Goal: Task Accomplishment & Management: Use online tool/utility

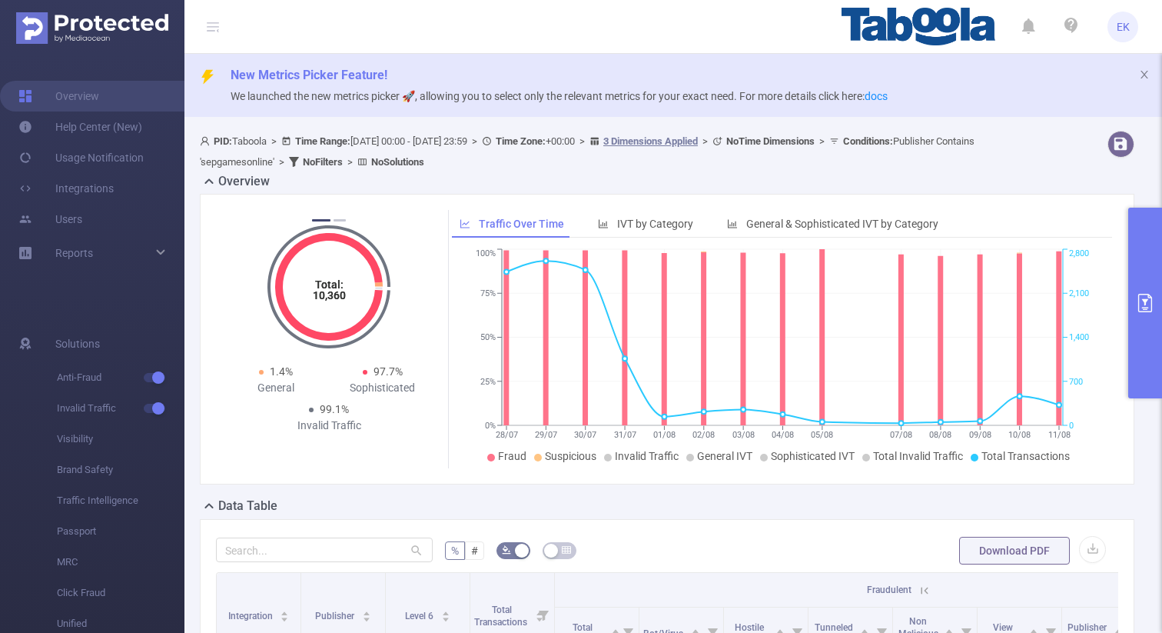
click at [1149, 298] on icon "primary" at bounding box center [1145, 303] width 18 height 18
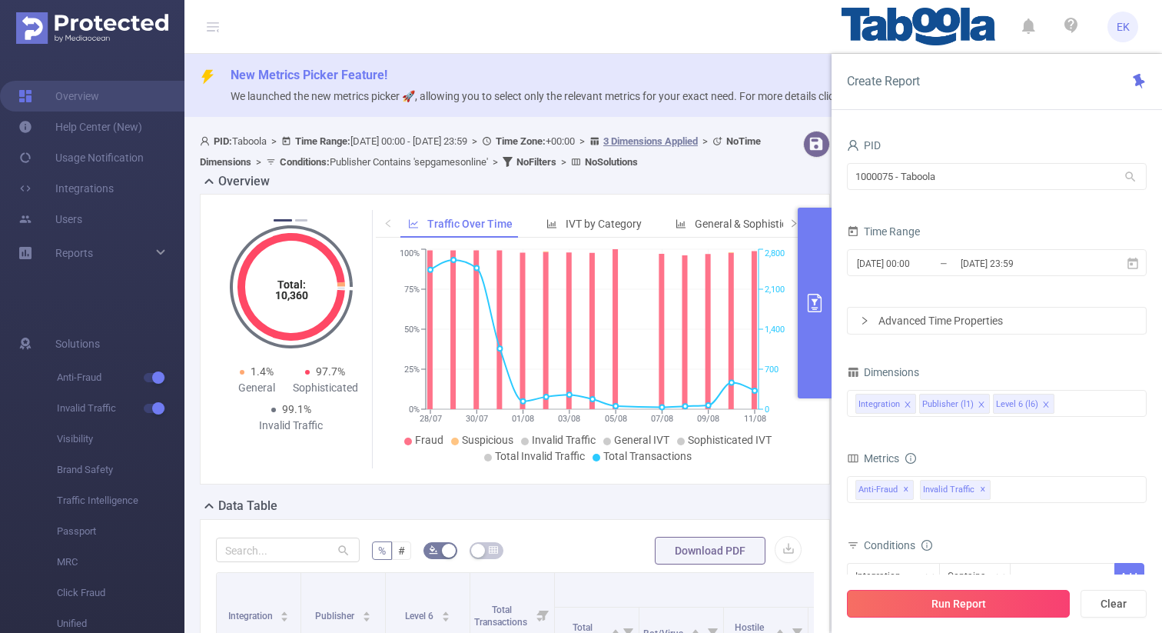
click at [941, 608] on button "Run Report" at bounding box center [958, 604] width 223 height 28
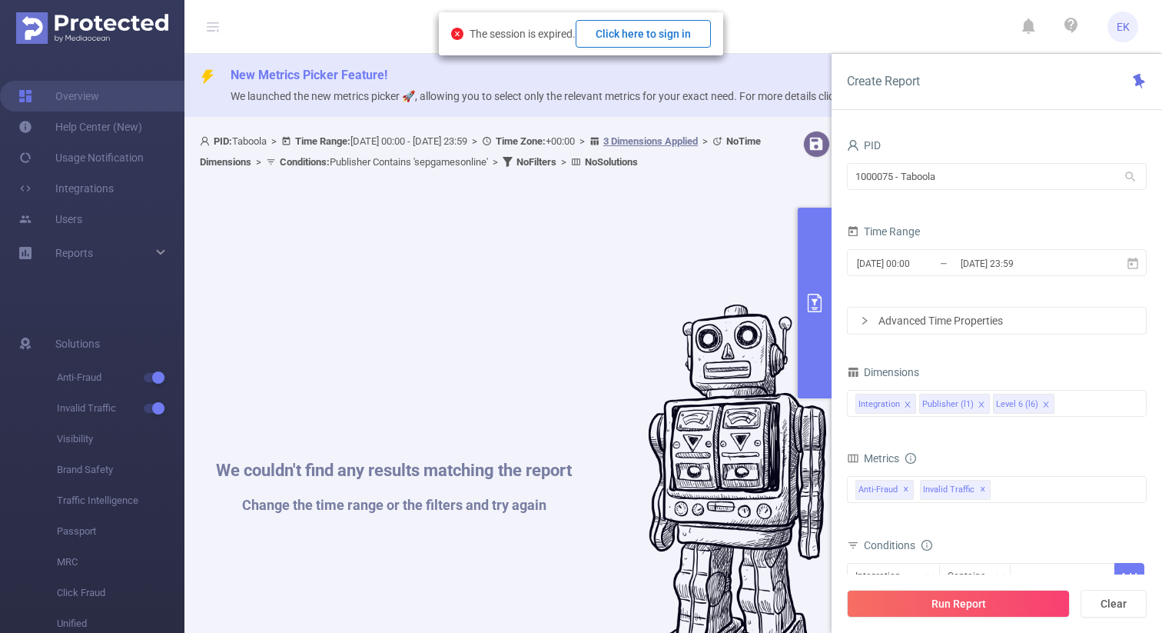
click at [690, 32] on button "Click here to sign in" at bounding box center [643, 34] width 135 height 28
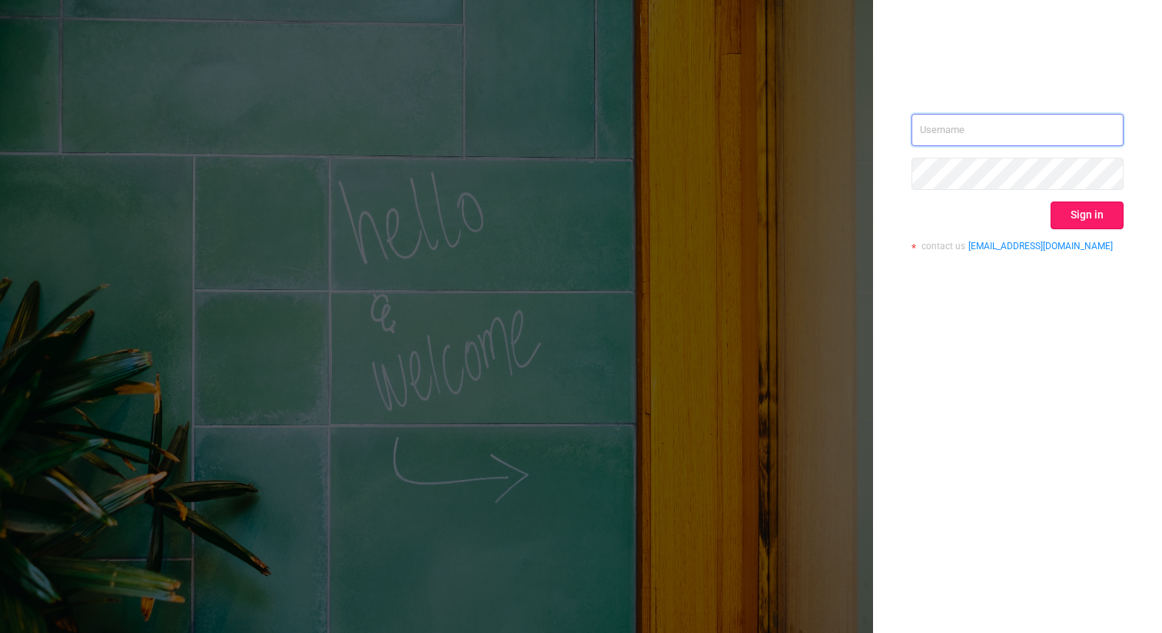
type input "[EMAIL_ADDRESS][DOMAIN_NAME]"
click at [1094, 223] on button "Sign in" at bounding box center [1087, 215] width 73 height 28
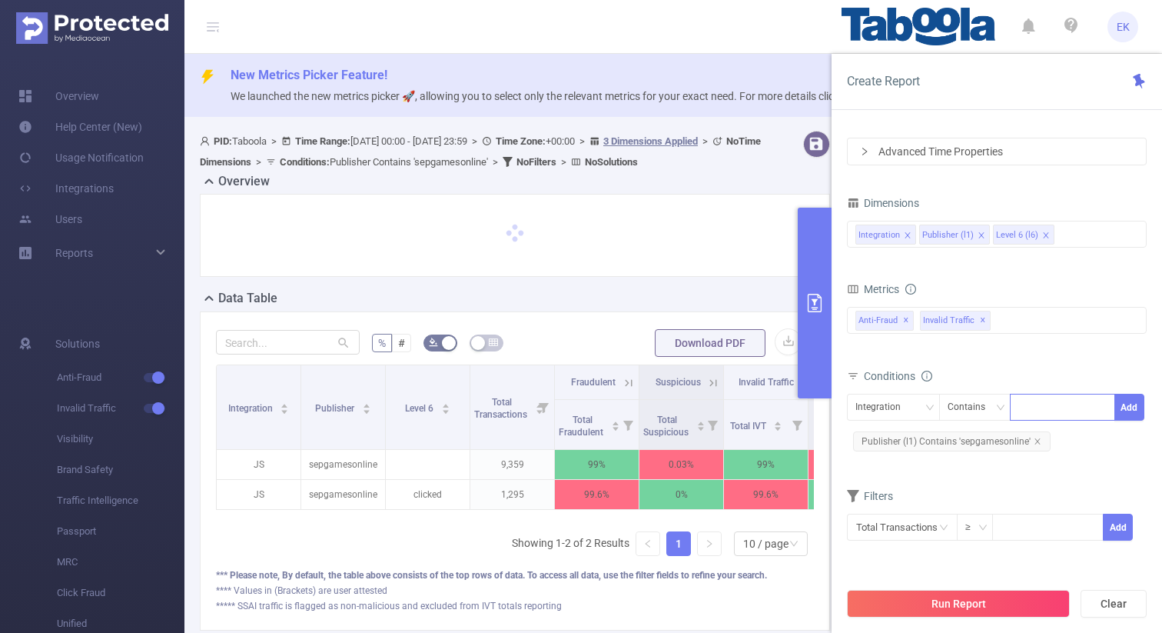
click at [1067, 407] on div at bounding box center [1062, 406] width 88 height 25
type input "ז"
type input "zmf"
click at [884, 407] on div "Integration" at bounding box center [884, 406] width 56 height 25
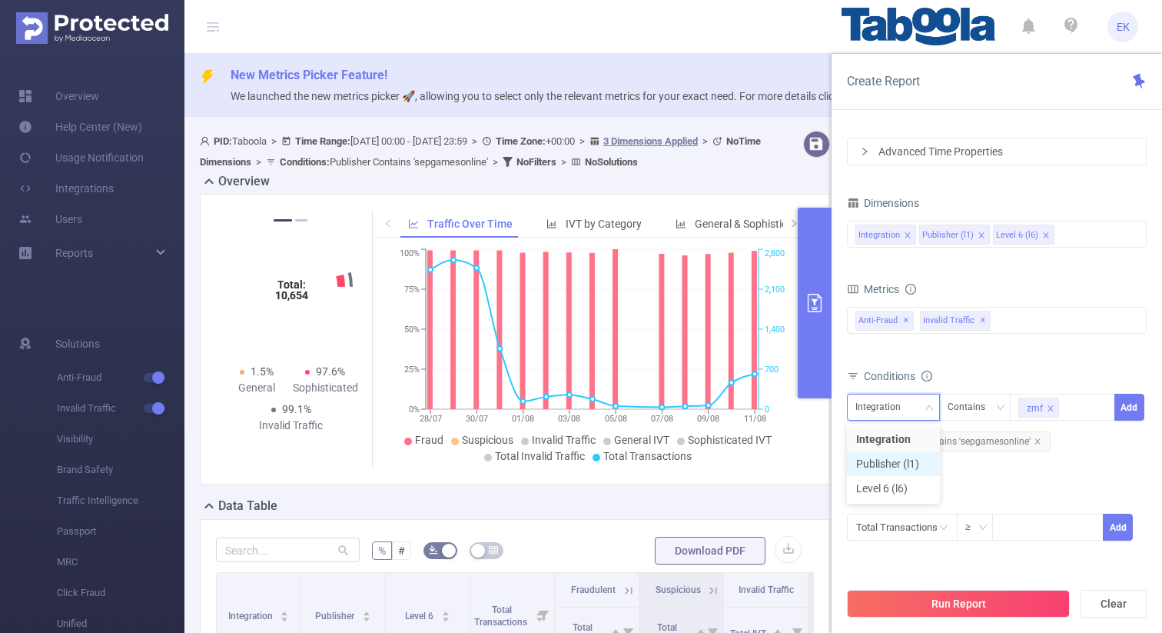
click at [874, 464] on li "Publisher (l1)" at bounding box center [893, 463] width 93 height 25
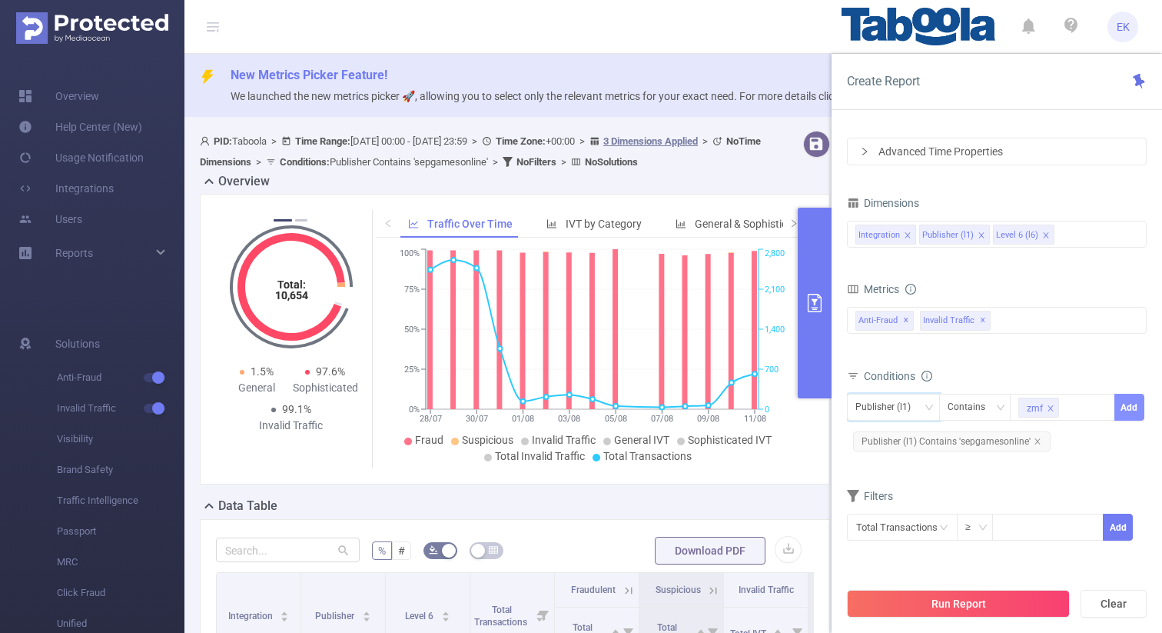
click at [1131, 407] on button "Add" at bounding box center [1130, 407] width 30 height 27
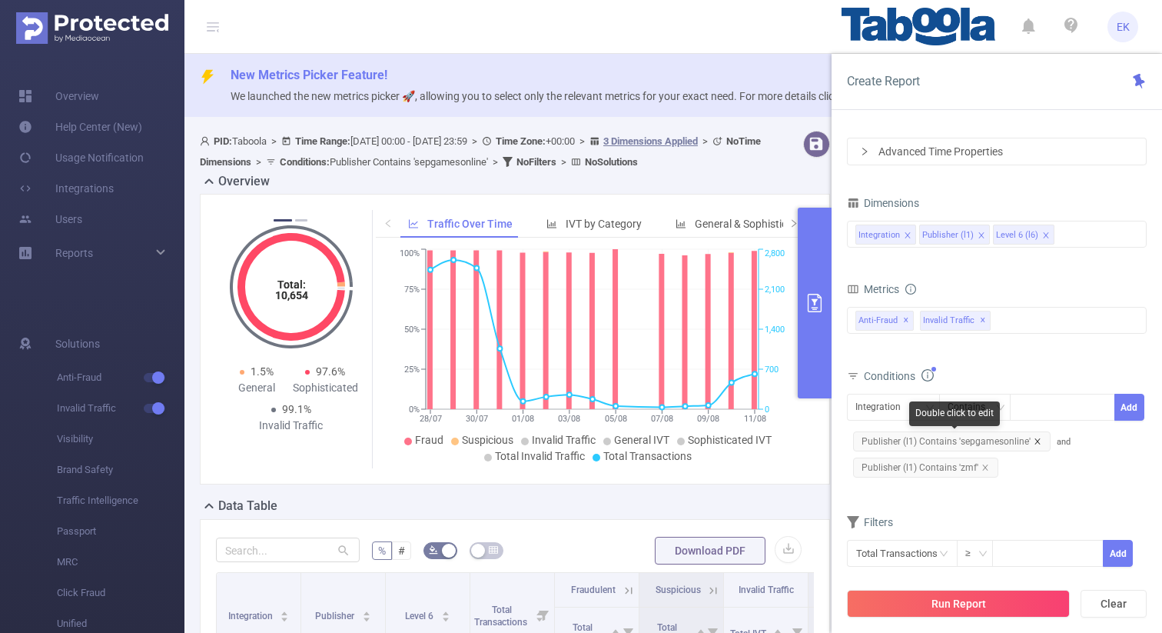
click at [1036, 437] on icon "icon: close" at bounding box center [1038, 441] width 8 height 8
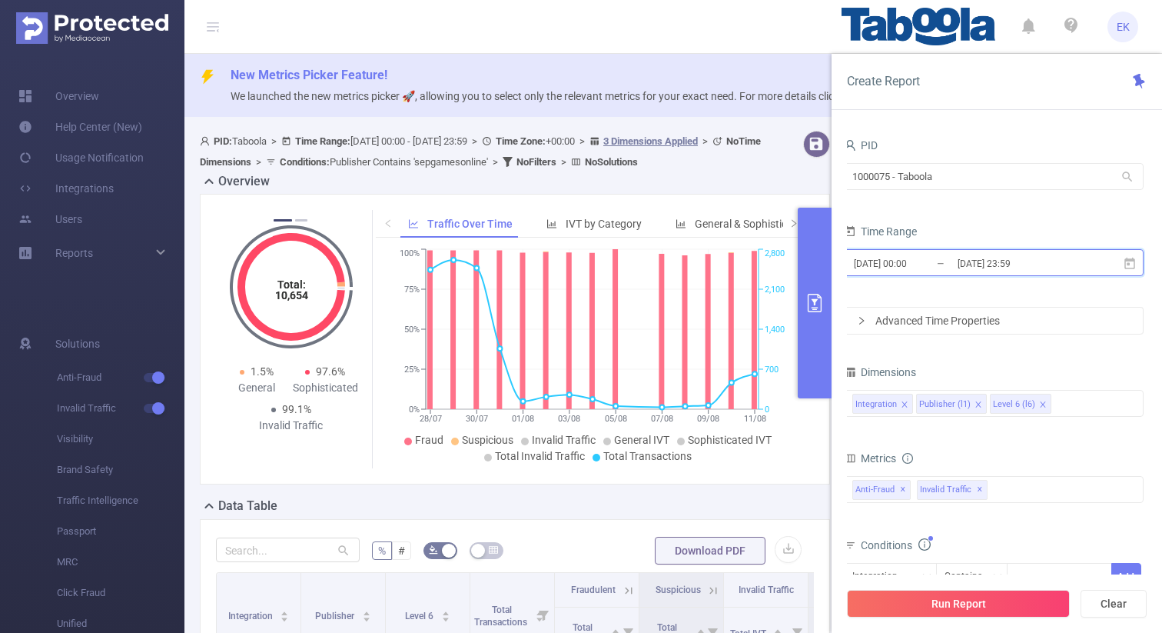
click at [1135, 263] on icon at bounding box center [1130, 264] width 14 height 14
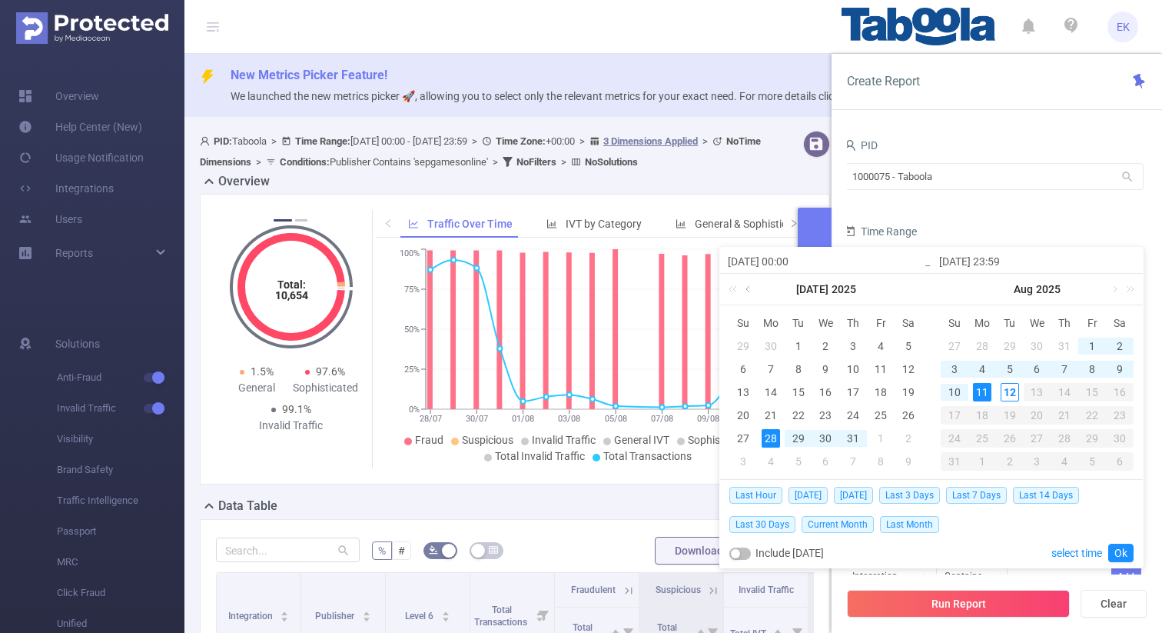
click at [747, 291] on link at bounding box center [750, 289] width 14 height 31
click at [802, 347] on div "1" at bounding box center [798, 346] width 18 height 18
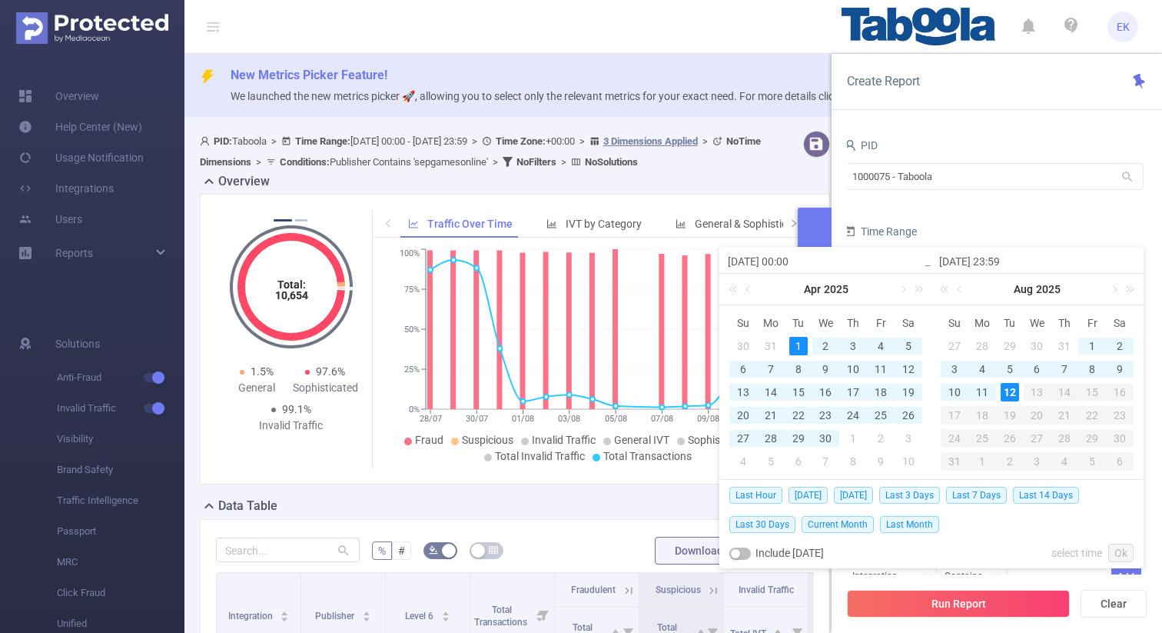
click at [1008, 389] on div "12" at bounding box center [1010, 392] width 18 height 18
type input "[DATE] 00:00"
type input "[DATE] 23:59"
type input "[DATE] 00:00"
type input "[DATE] 23:59"
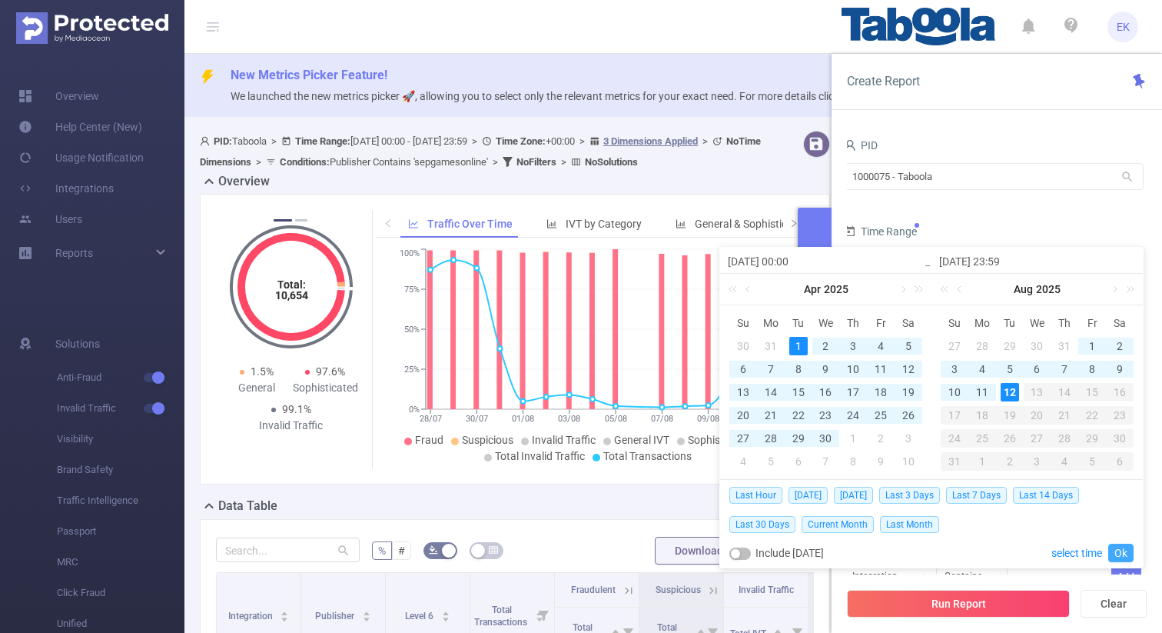
click at [1118, 551] on link "Ok" at bounding box center [1120, 552] width 25 height 18
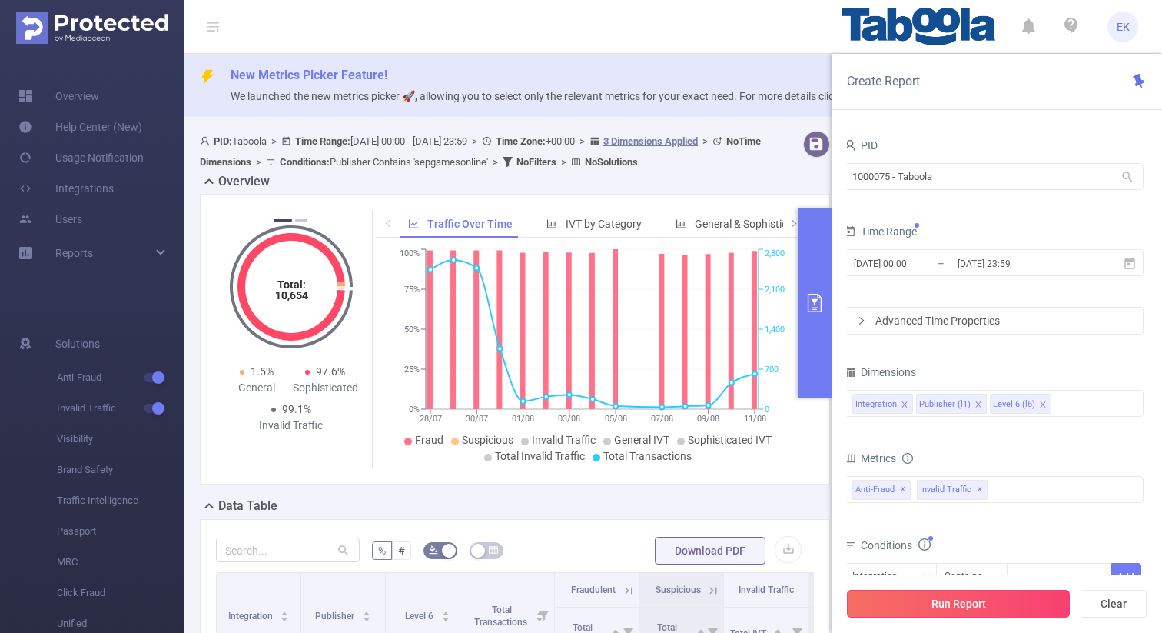
click at [975, 608] on button "Run Report" at bounding box center [958, 604] width 223 height 28
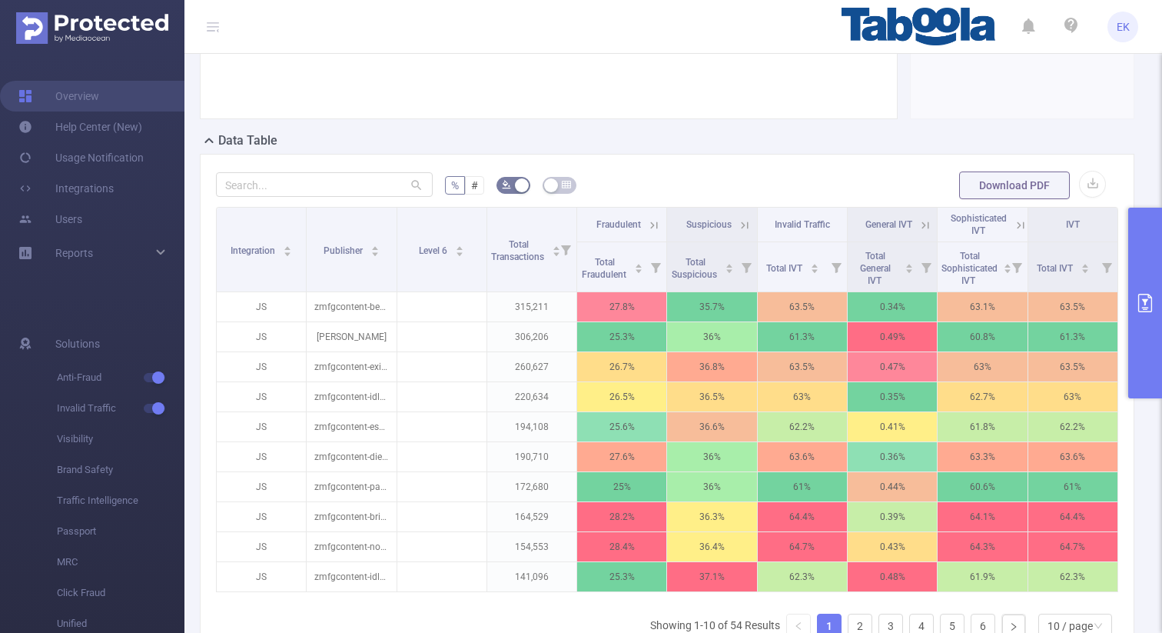
click at [653, 226] on icon at bounding box center [654, 225] width 14 height 14
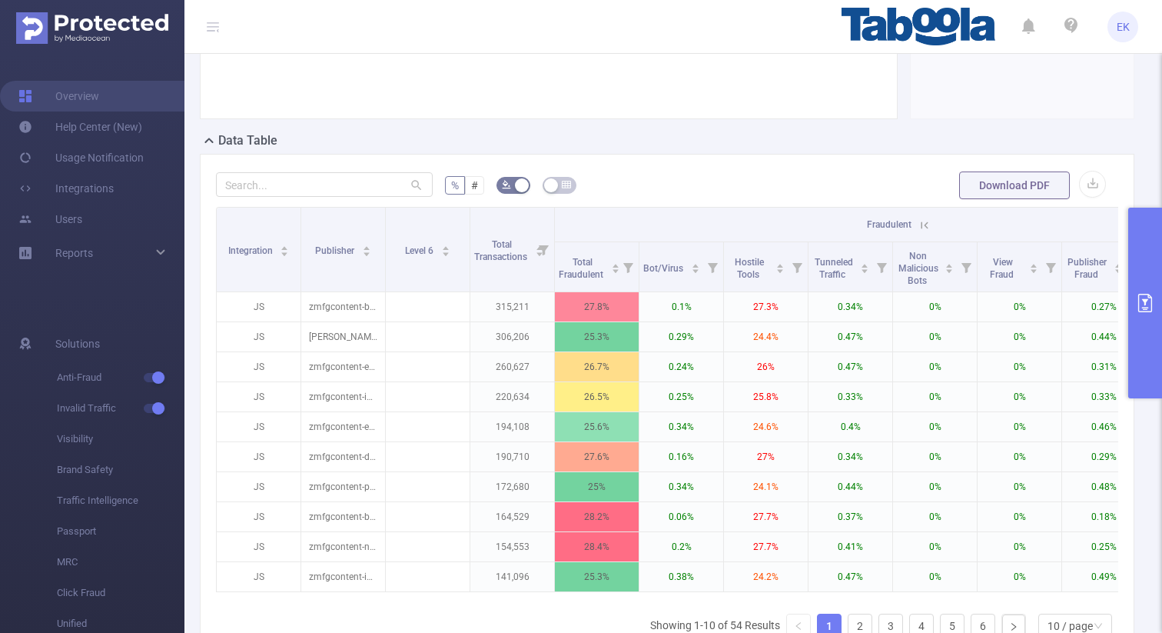
click at [925, 222] on icon at bounding box center [925, 225] width 14 height 14
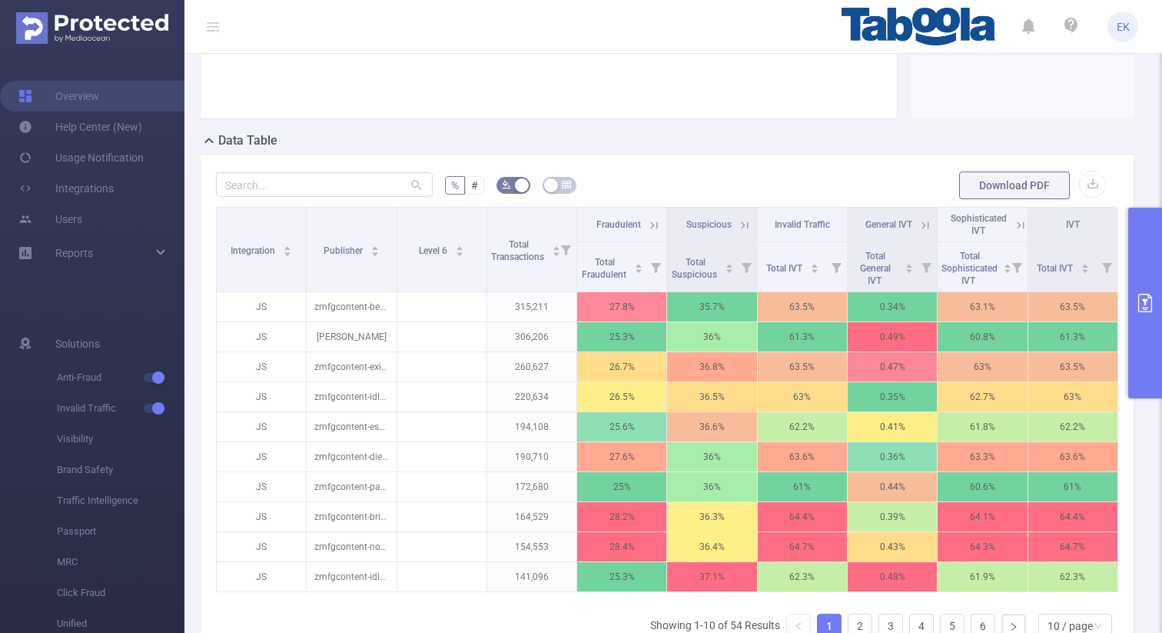
click at [746, 220] on icon at bounding box center [745, 225] width 14 height 14
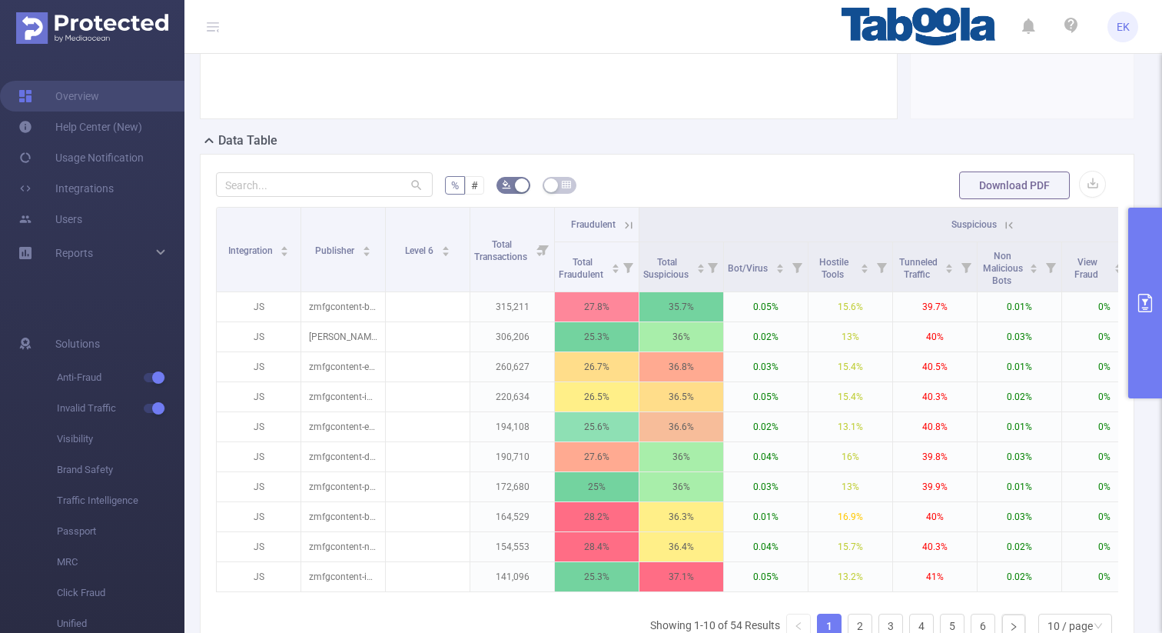
click at [1009, 227] on icon at bounding box center [1009, 225] width 14 height 14
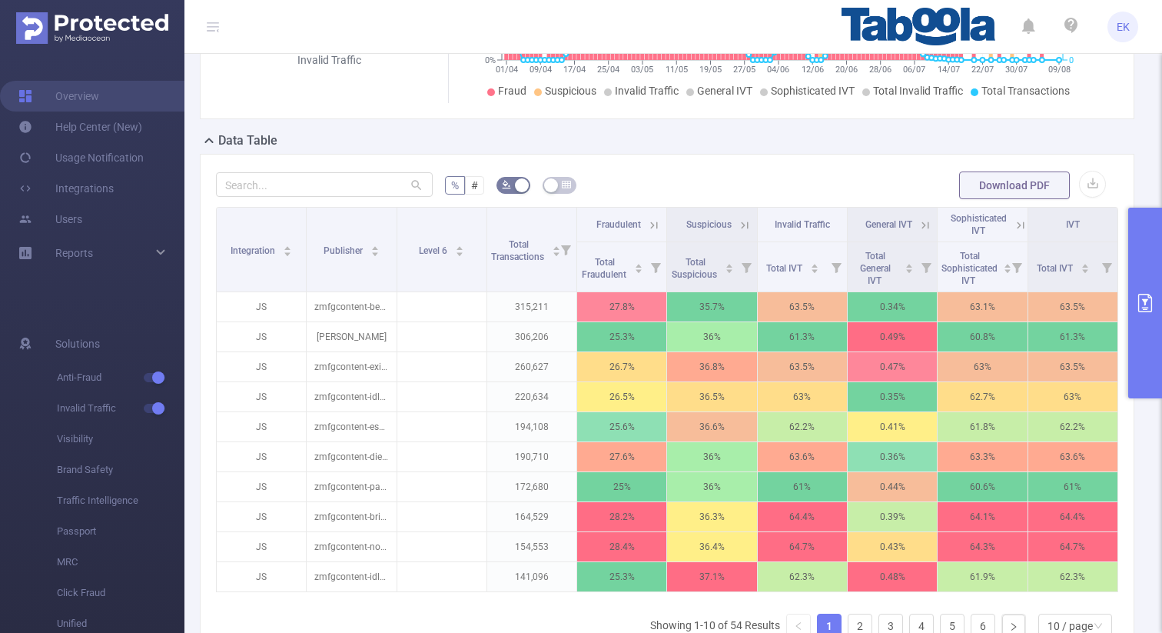
click at [1023, 220] on icon at bounding box center [1021, 225] width 14 height 14
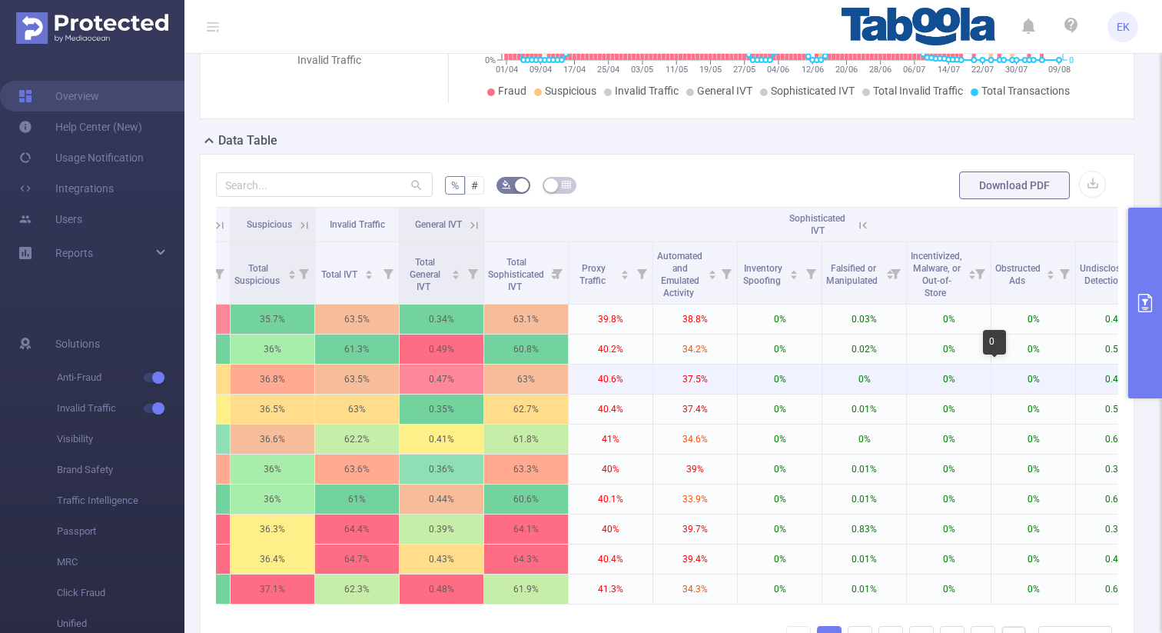
scroll to position [0, 539]
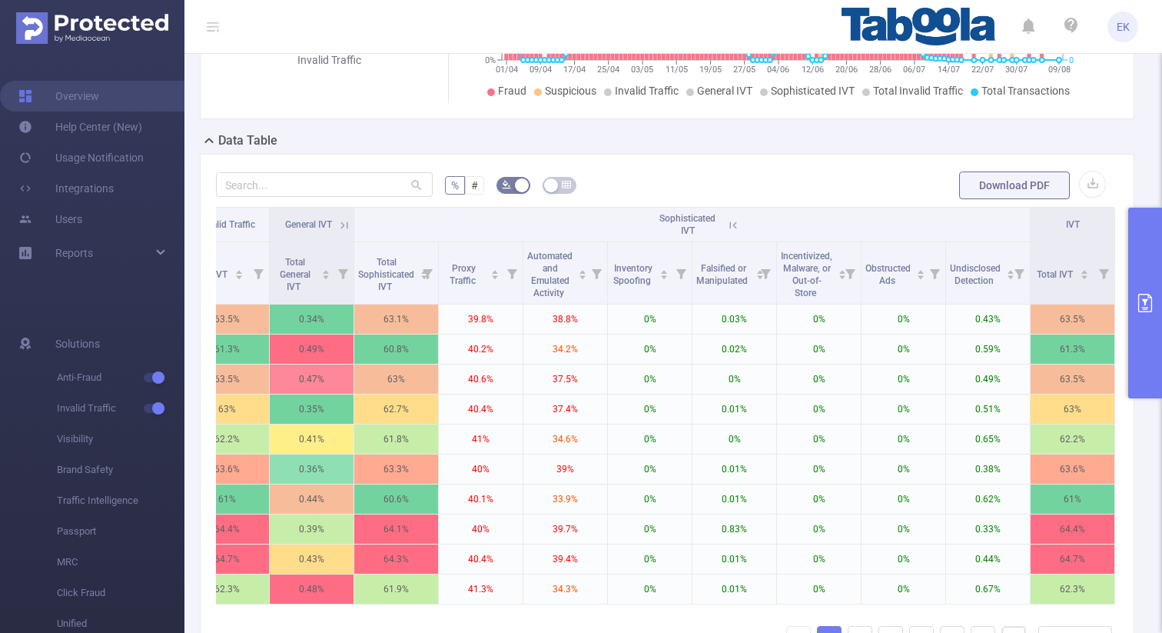
click at [733, 222] on icon at bounding box center [733, 225] width 14 height 14
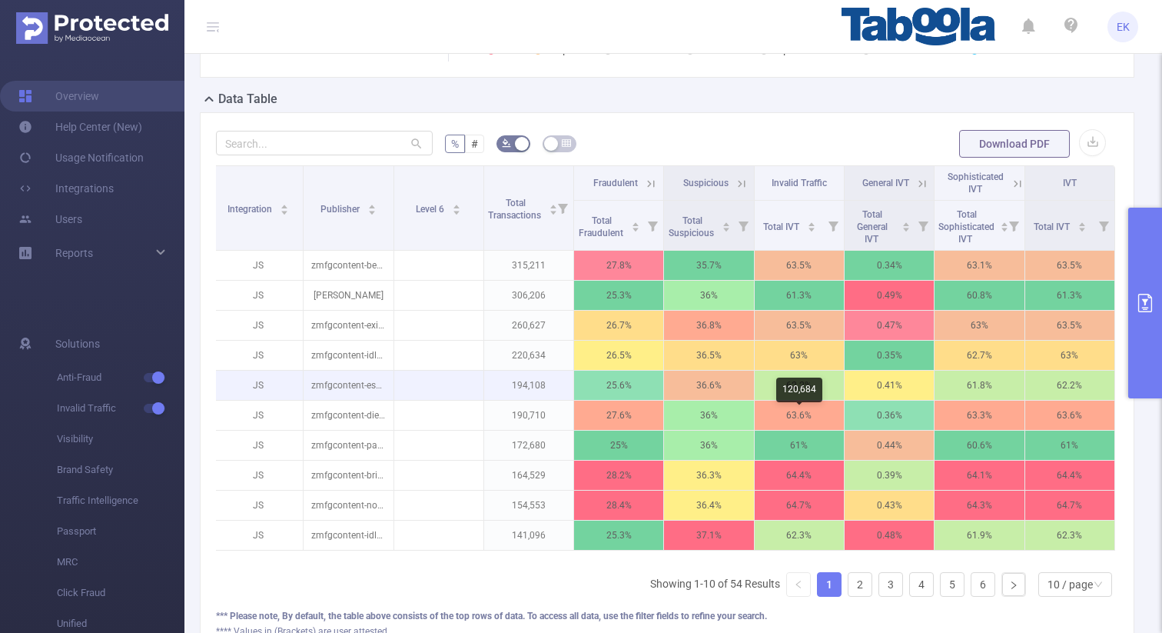
scroll to position [399, 0]
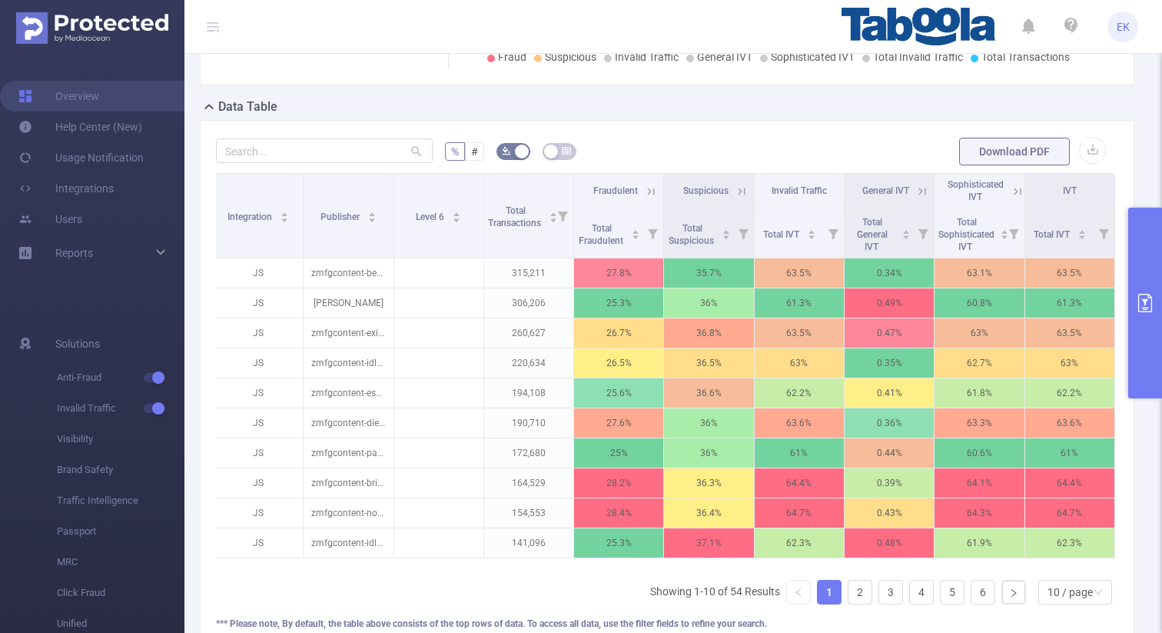
click at [1021, 192] on icon at bounding box center [1018, 191] width 7 height 7
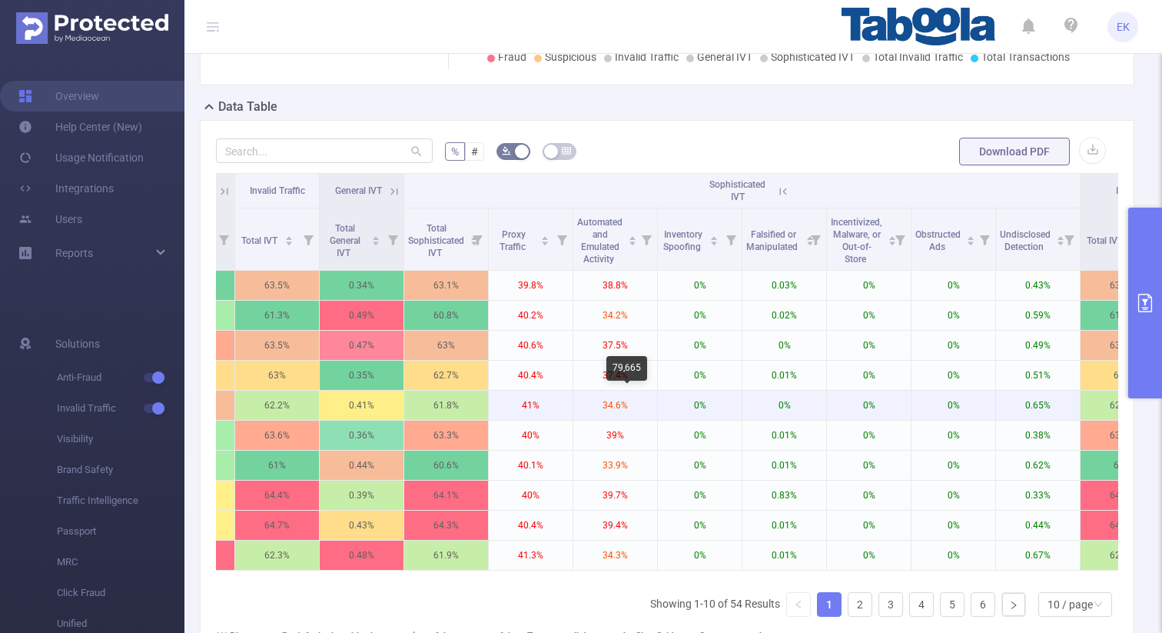
scroll to position [0, 539]
